Goal: Browse casually

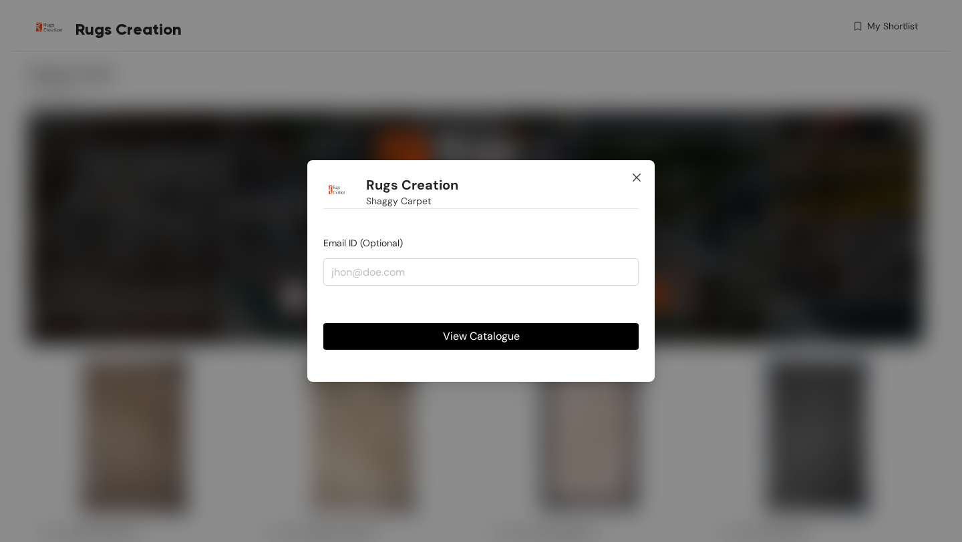
click at [639, 178] on icon "close" at bounding box center [636, 177] width 11 height 11
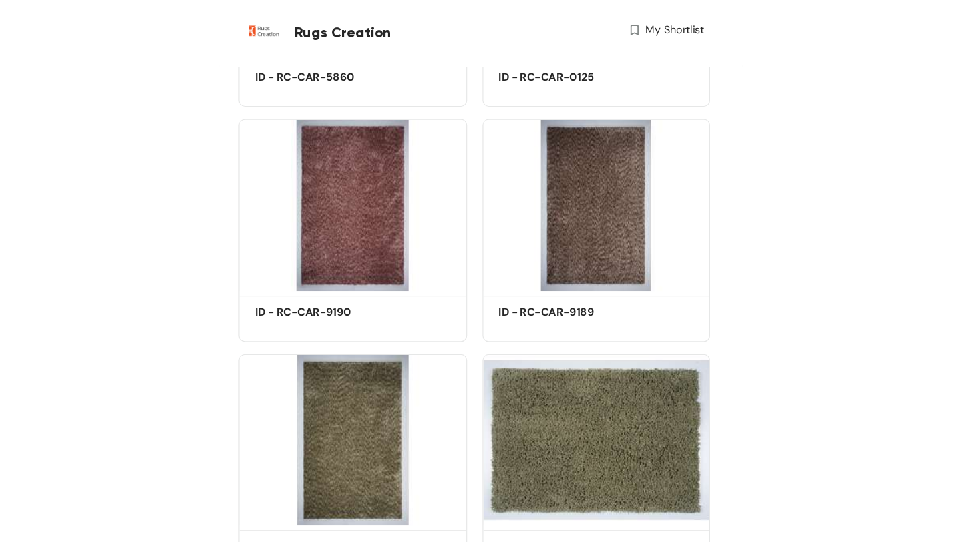
scroll to position [1301, 0]
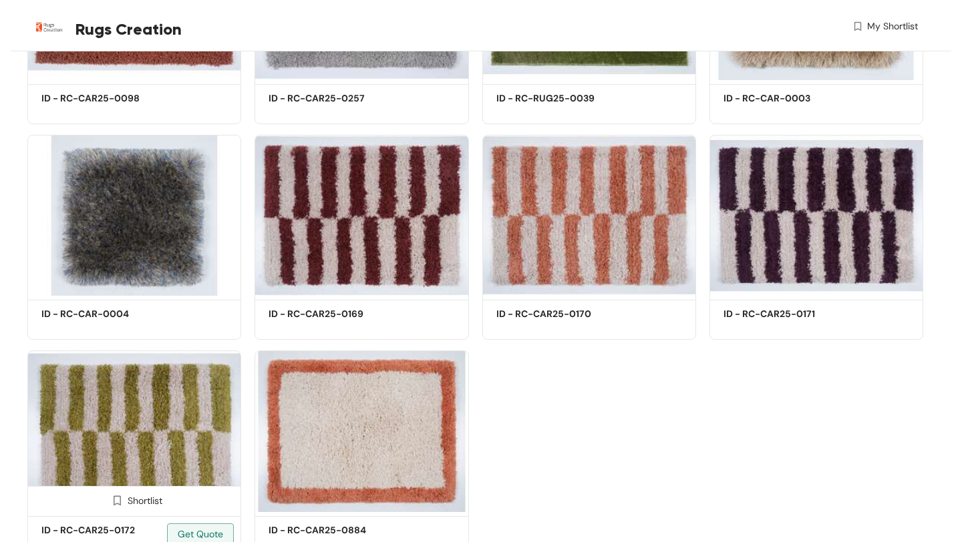
click at [173, 452] on img at bounding box center [134, 432] width 214 height 162
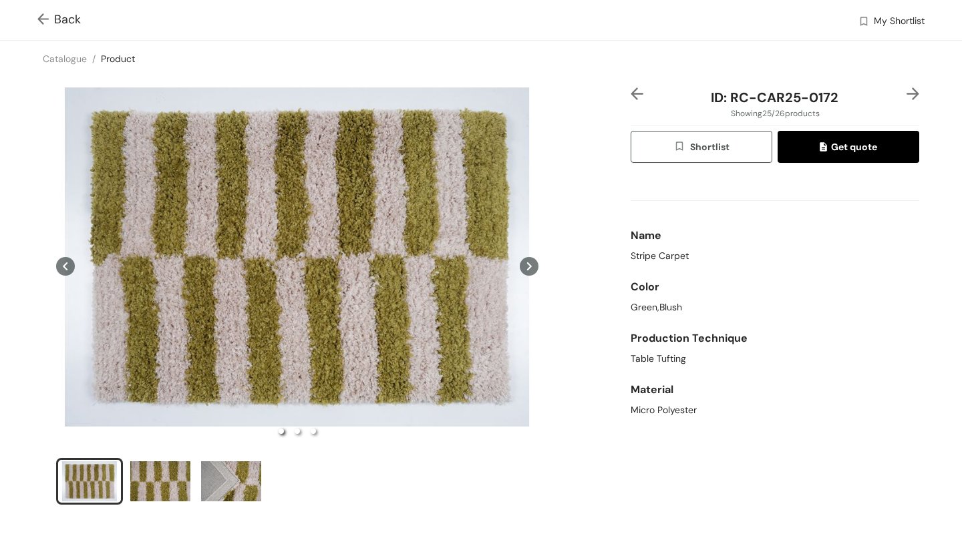
click at [532, 265] on icon at bounding box center [529, 266] width 19 height 19
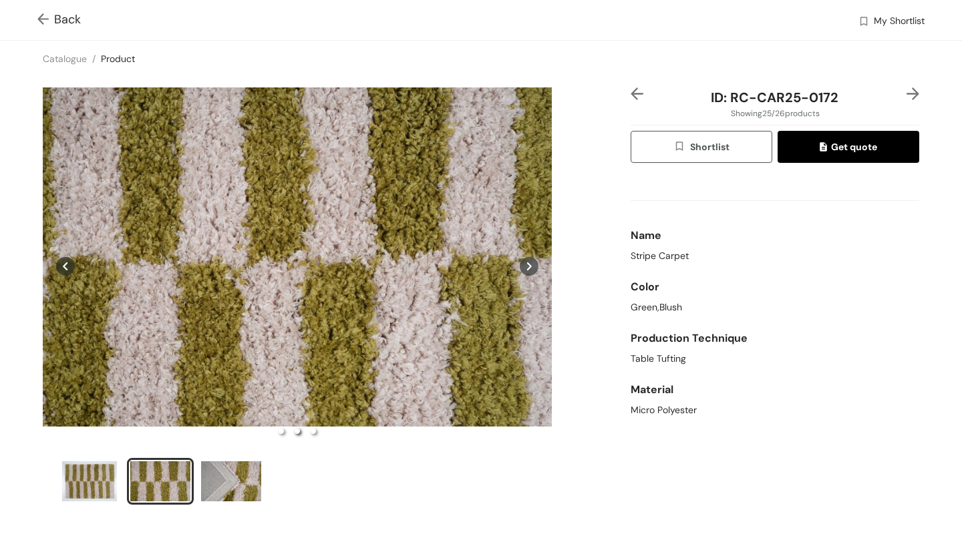
click at [532, 265] on icon at bounding box center [529, 266] width 19 height 19
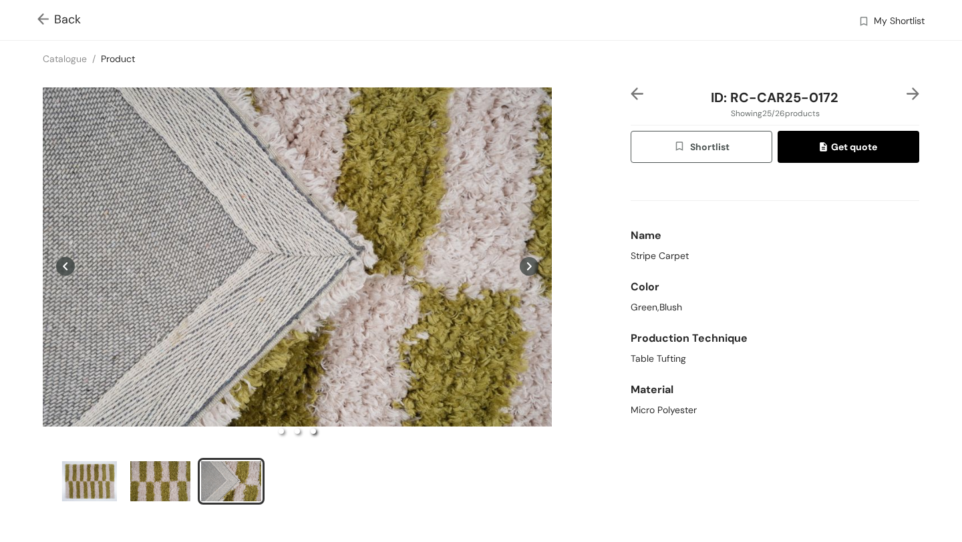
click at [532, 265] on icon at bounding box center [529, 266] width 19 height 19
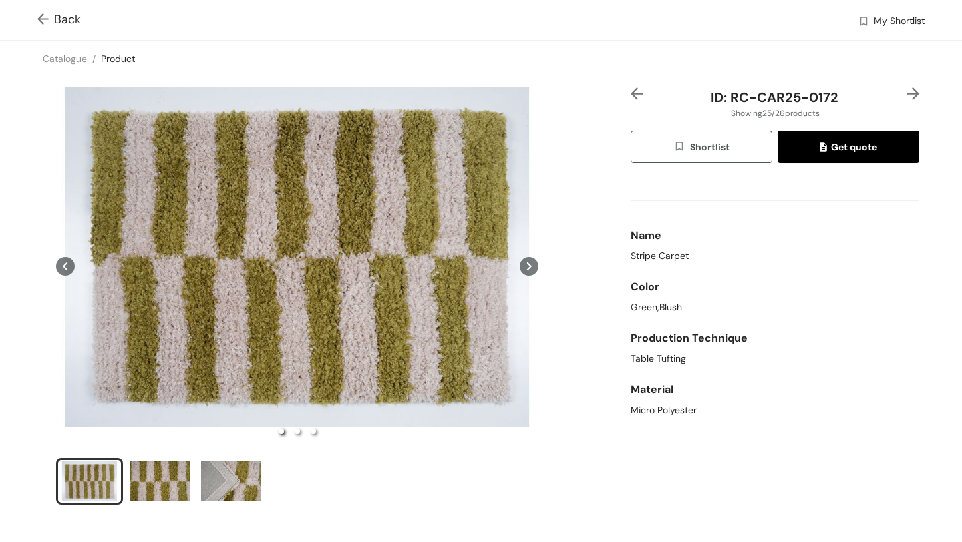
click at [532, 265] on icon at bounding box center [529, 266] width 19 height 19
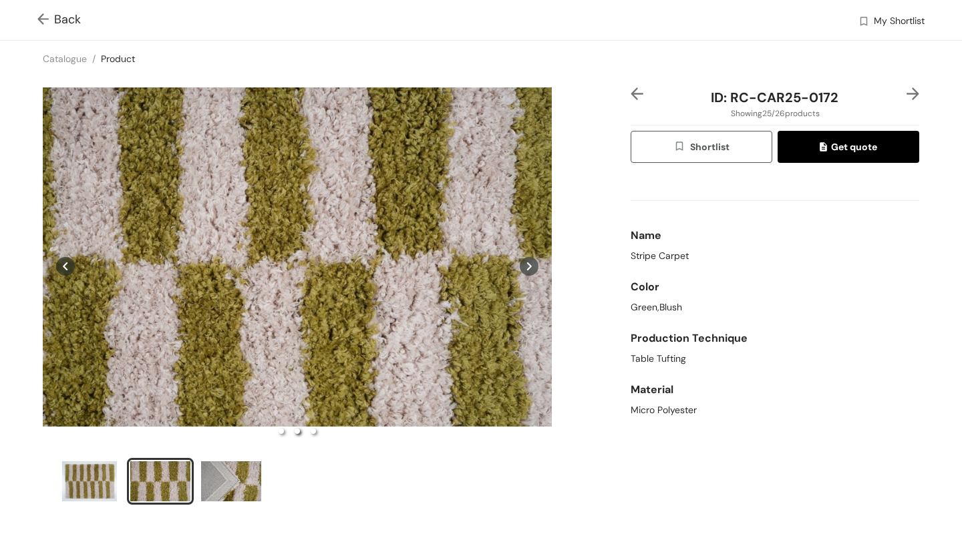
click at [533, 265] on icon at bounding box center [529, 266] width 19 height 19
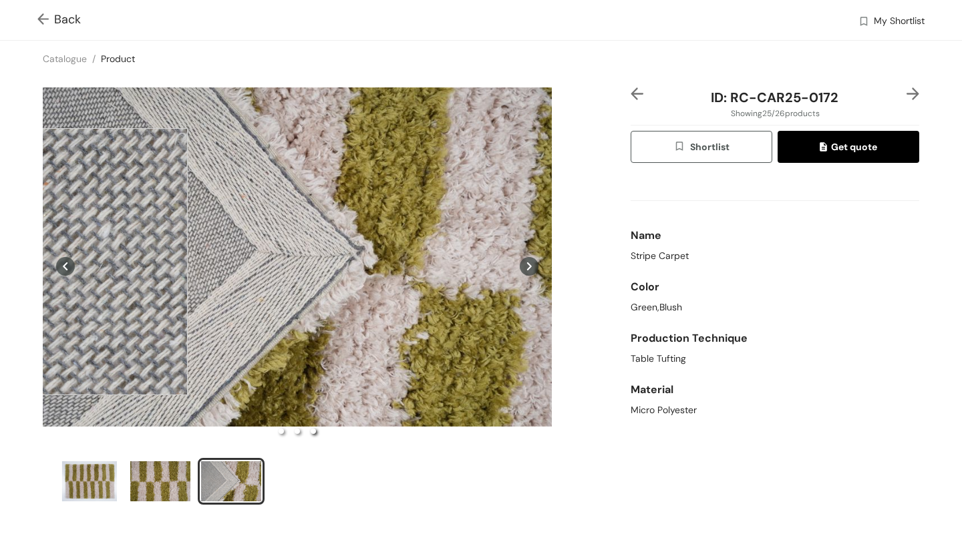
click at [54, 262] on div at bounding box center [53, 261] width 267 height 267
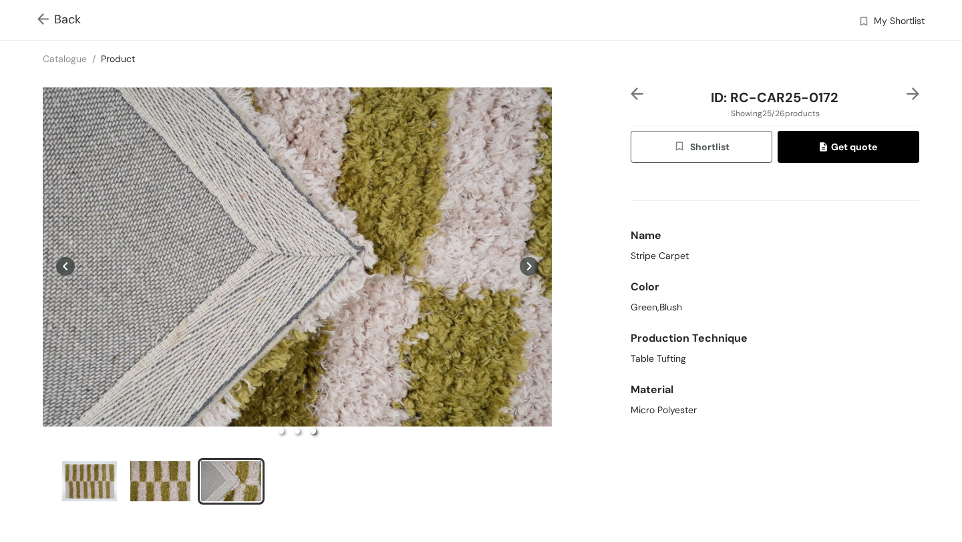
click at [64, 265] on icon at bounding box center [65, 267] width 5 height 8
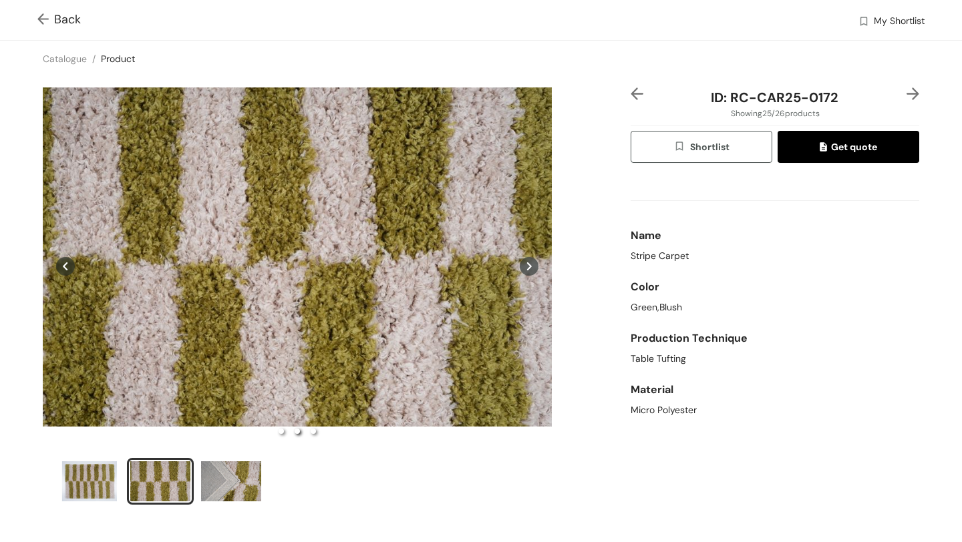
click at [42, 19] on img at bounding box center [45, 20] width 17 height 14
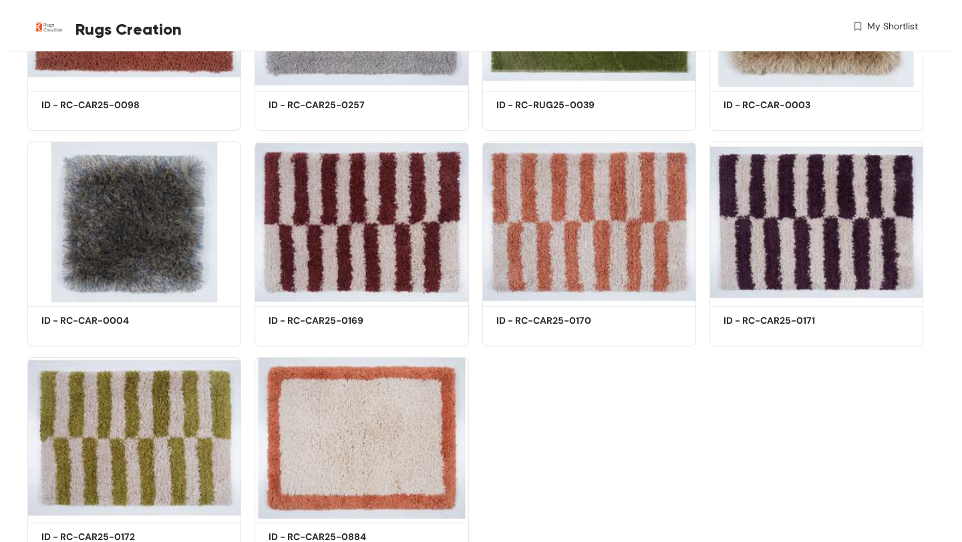
scroll to position [1301, 0]
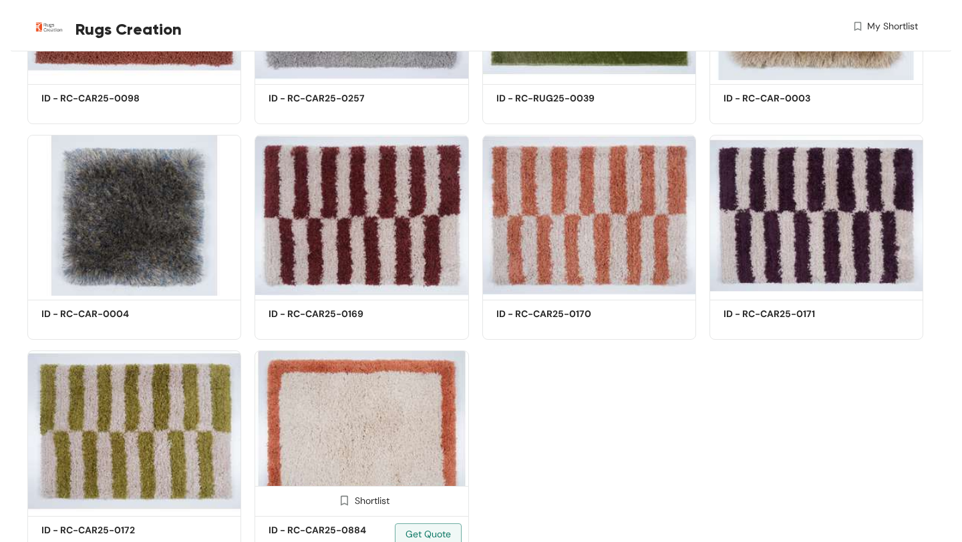
click at [346, 435] on img at bounding box center [362, 432] width 214 height 162
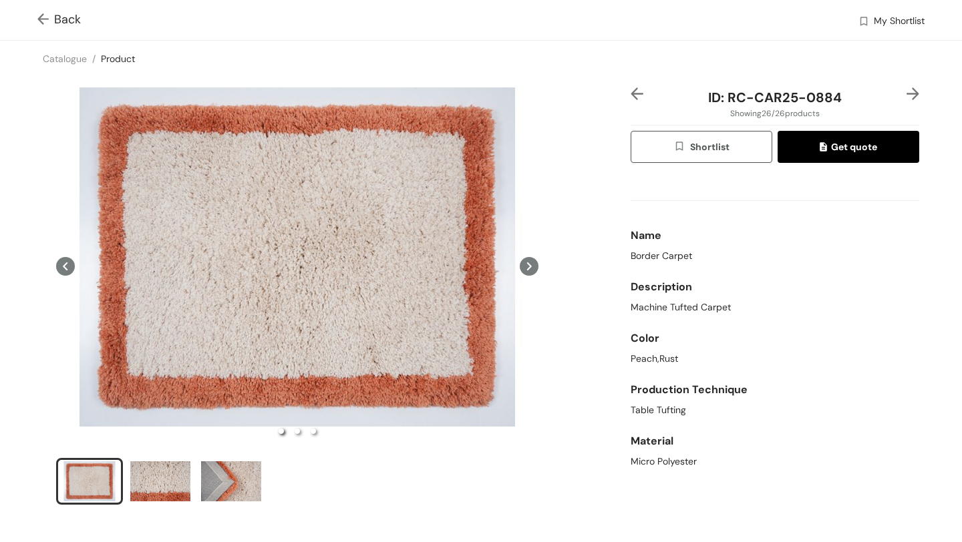
click at [536, 259] on button at bounding box center [529, 266] width 19 height 357
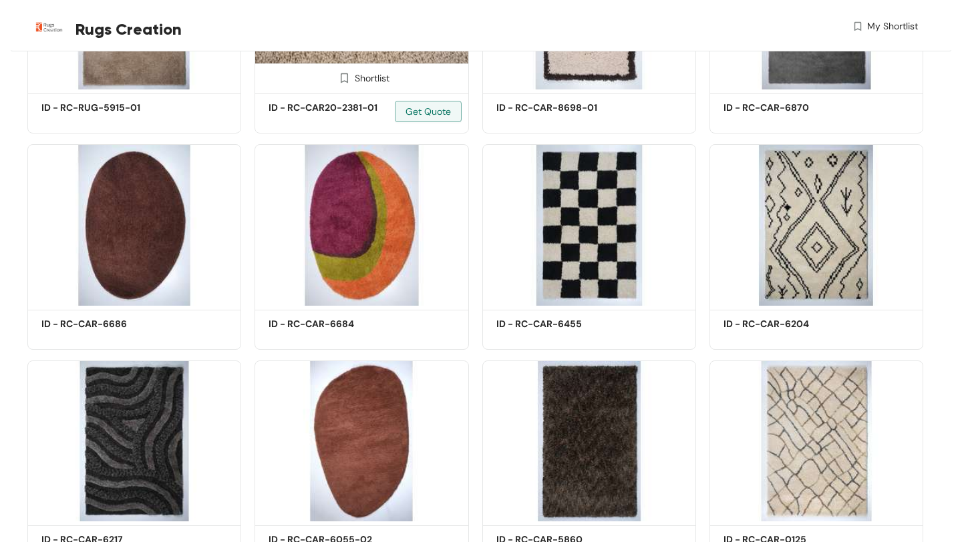
scroll to position [430, 0]
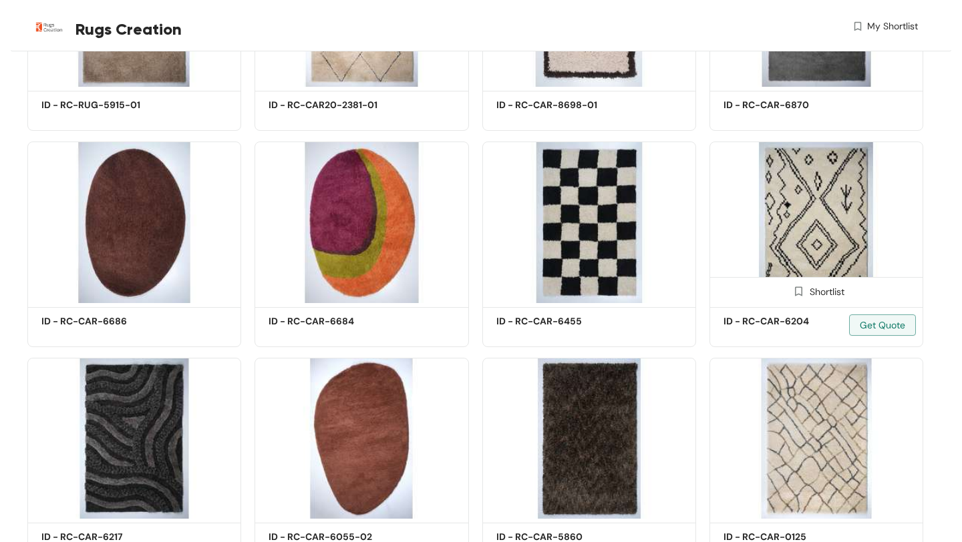
click at [809, 217] on img at bounding box center [816, 223] width 214 height 162
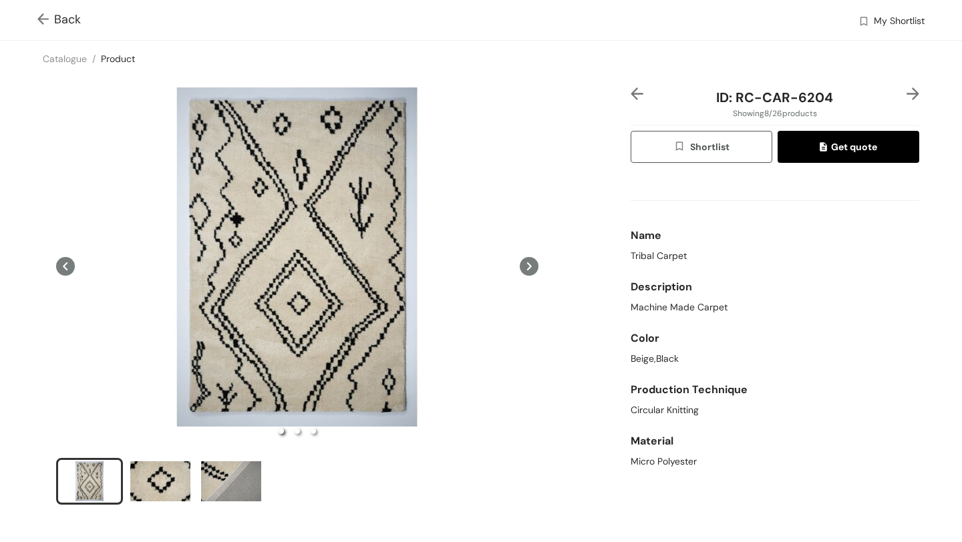
click at [528, 268] on icon at bounding box center [529, 267] width 5 height 8
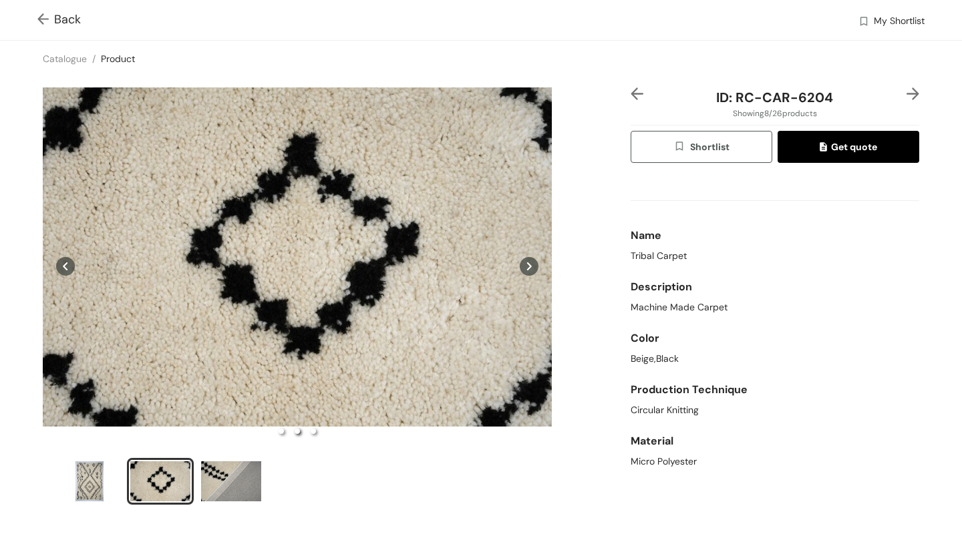
click at [528, 268] on icon at bounding box center [529, 267] width 5 height 8
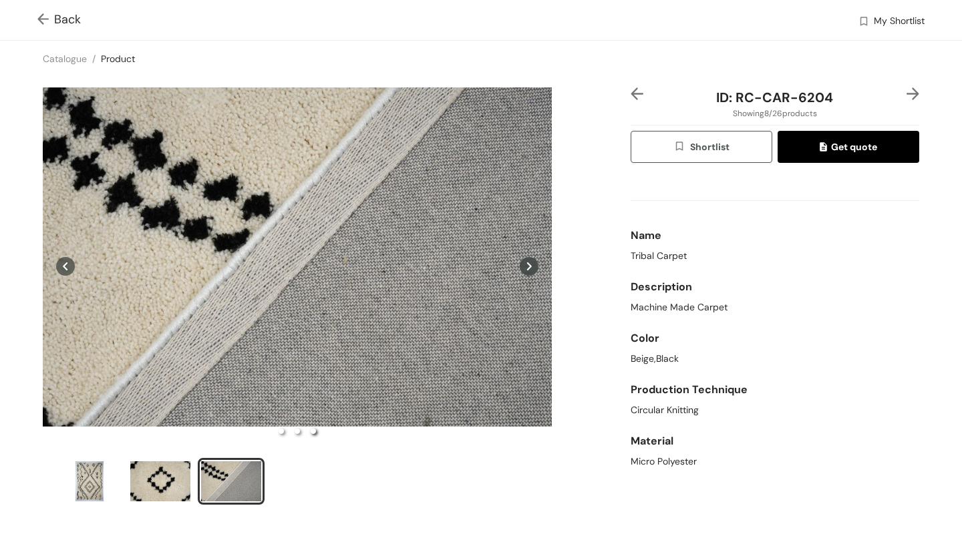
click at [529, 268] on icon at bounding box center [529, 267] width 5 height 8
